Goal: Check status: Check status

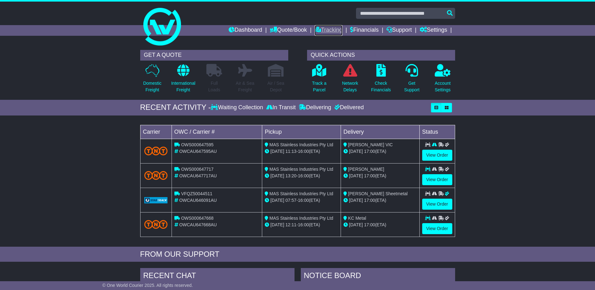
click at [327, 33] on link "Tracking" at bounding box center [329, 30] width 28 height 11
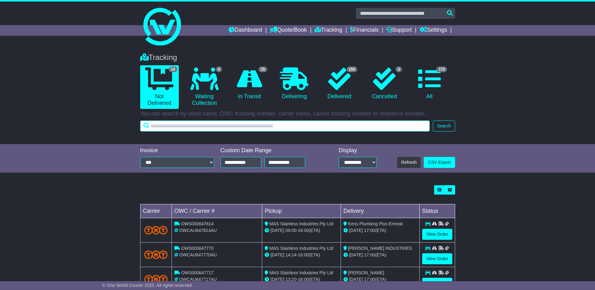
click at [267, 123] on input "text" at bounding box center [285, 125] width 290 height 11
type input "******"
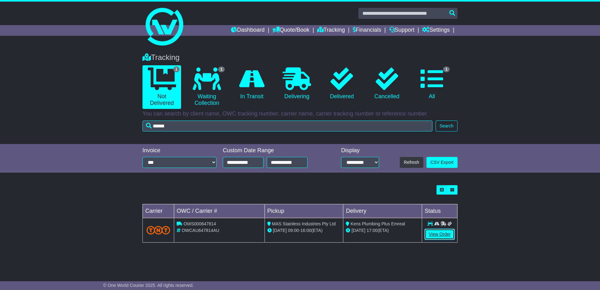
click at [451, 231] on link "View Order" at bounding box center [439, 234] width 30 height 11
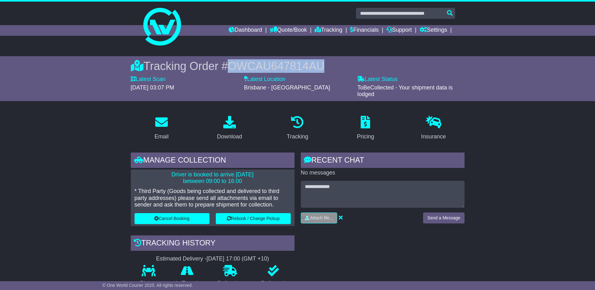
drag, startPoint x: 322, startPoint y: 65, endPoint x: 231, endPoint y: 63, distance: 90.3
click at [231, 63] on div "Tracking Order # OWCAU647814AU" at bounding box center [298, 65] width 334 height 13
drag, startPoint x: 231, startPoint y: 63, endPoint x: 258, endPoint y: 67, distance: 26.6
copy span "OWCAU647814AU"
drag, startPoint x: 499, startPoint y: 131, endPoint x: 525, endPoint y: 150, distance: 31.8
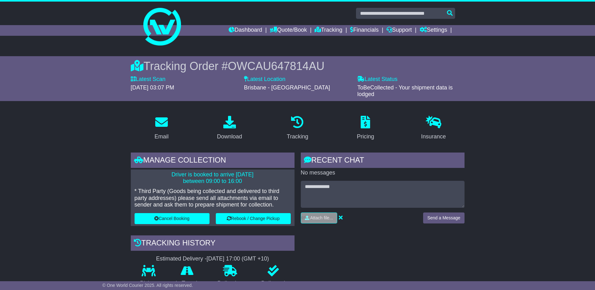
click at [315, 29] on icon at bounding box center [318, 30] width 6 height 6
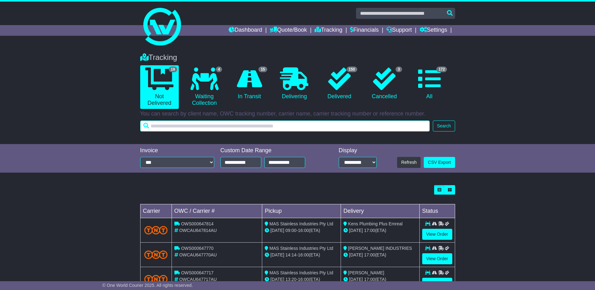
click at [283, 124] on input "text" at bounding box center [285, 125] width 290 height 11
type input "******"
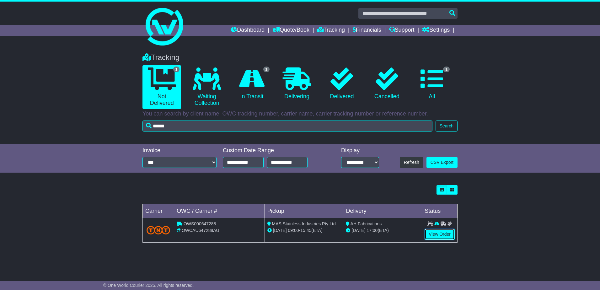
click at [437, 233] on link "View Order" at bounding box center [439, 234] width 30 height 11
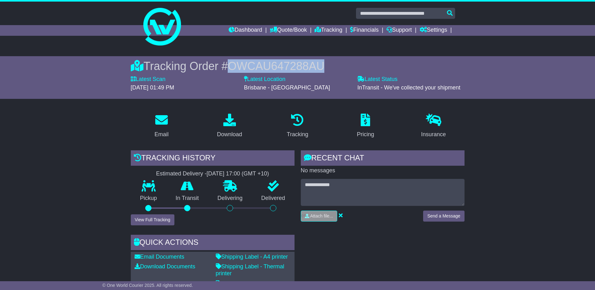
drag, startPoint x: 323, startPoint y: 58, endPoint x: 228, endPoint y: 68, distance: 95.0
click at [228, 68] on div "Tracking Order # OWCAU647288AU Latest Scan 17 September 2025 - 01:49 PM Latest …" at bounding box center [297, 77] width 321 height 43
drag, startPoint x: 228, startPoint y: 68, endPoint x: 232, endPoint y: 68, distance: 3.5
copy span "OWCAU647288AU"
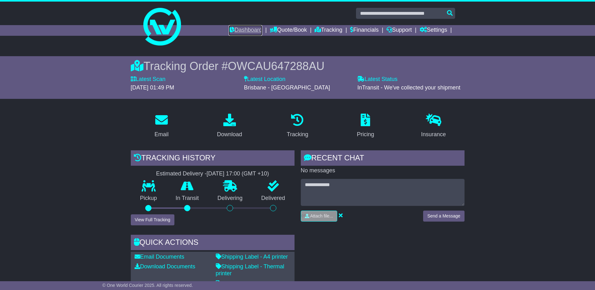
click at [246, 27] on link "Dashboard" at bounding box center [246, 30] width 34 height 11
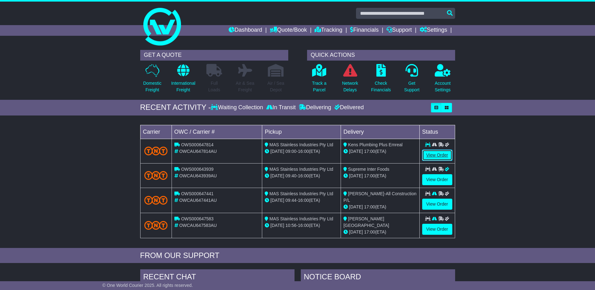
click at [432, 153] on link "View Order" at bounding box center [437, 155] width 30 height 11
